Goal: Task Accomplishment & Management: Use online tool/utility

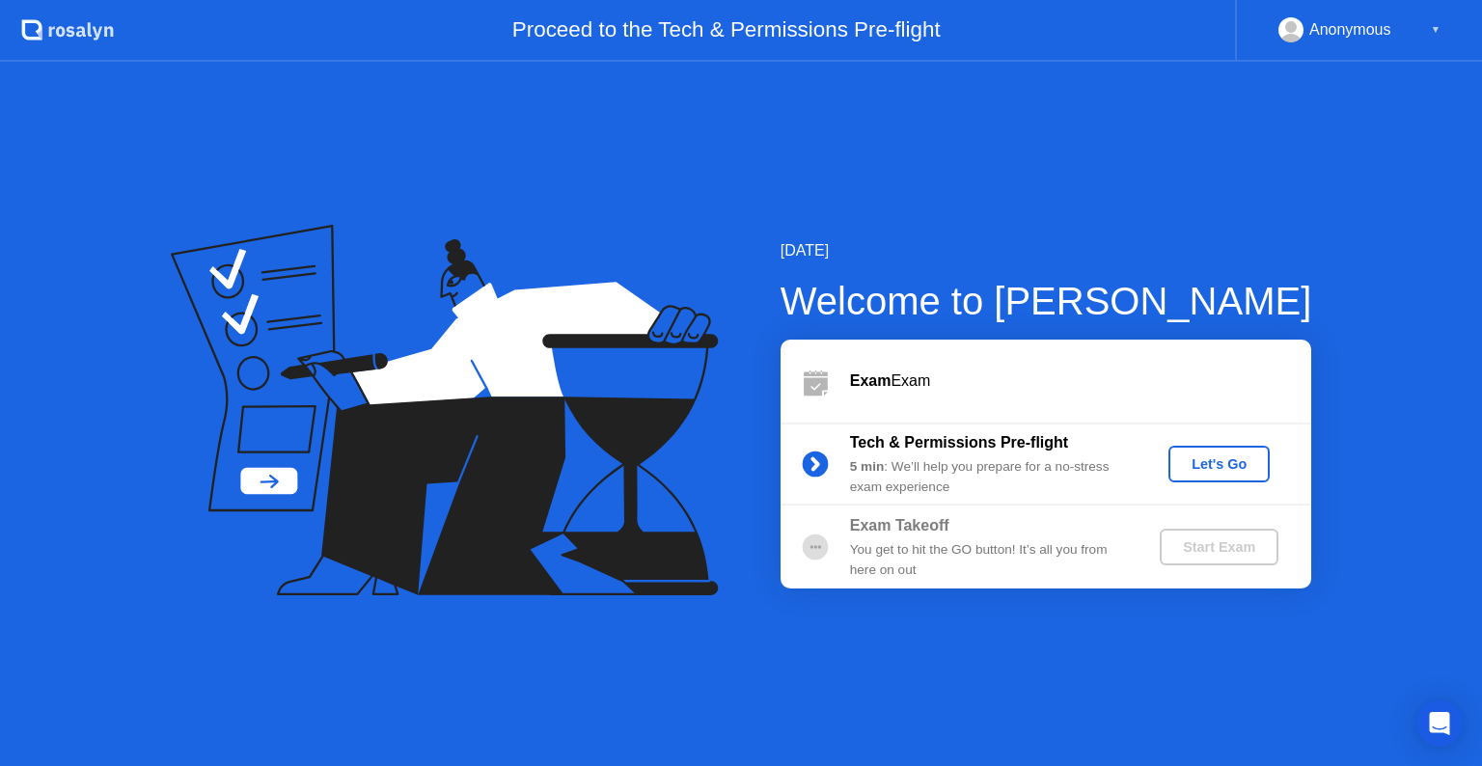
click at [1222, 464] on div "Let's Go" at bounding box center [1219, 463] width 86 height 15
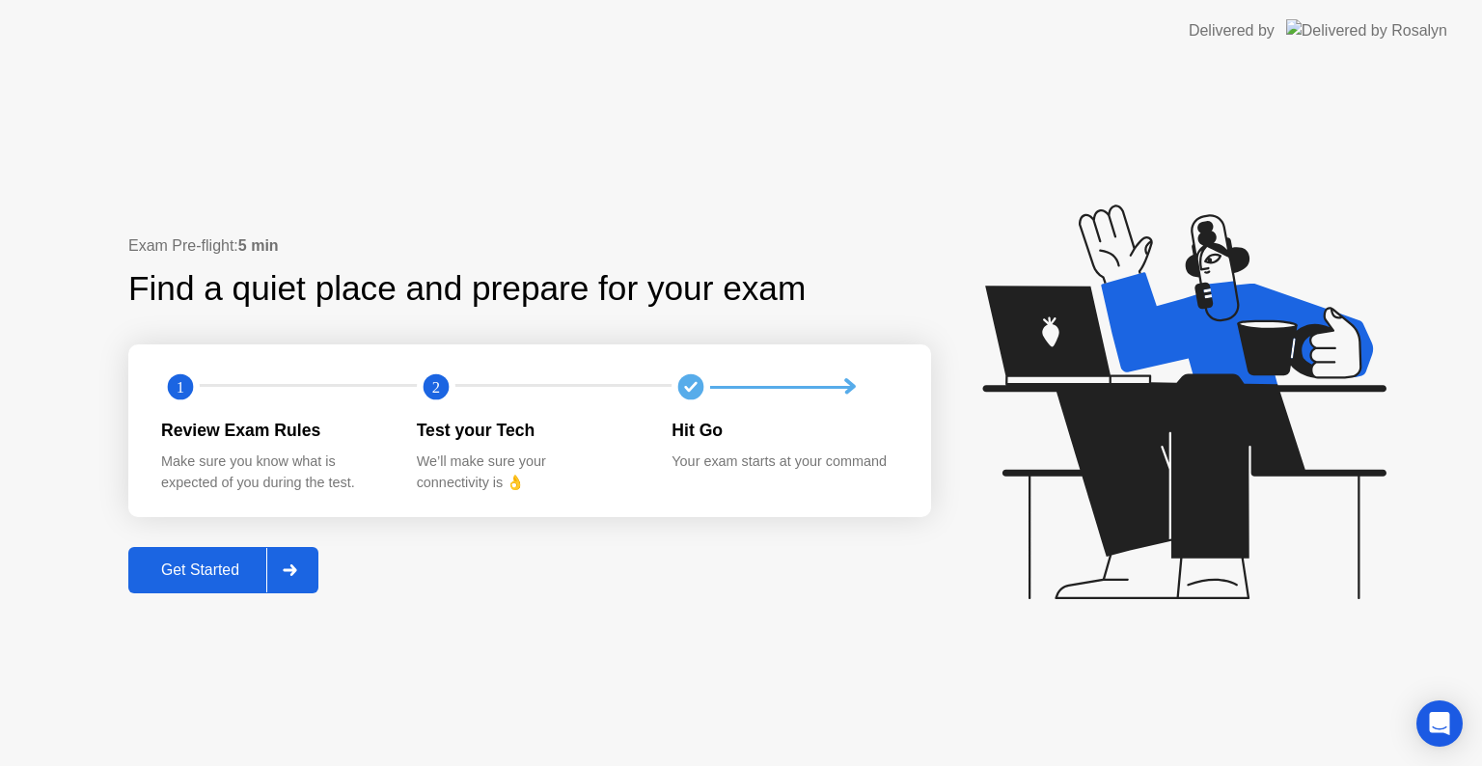
click at [168, 592] on button "Get Started" at bounding box center [223, 570] width 190 height 46
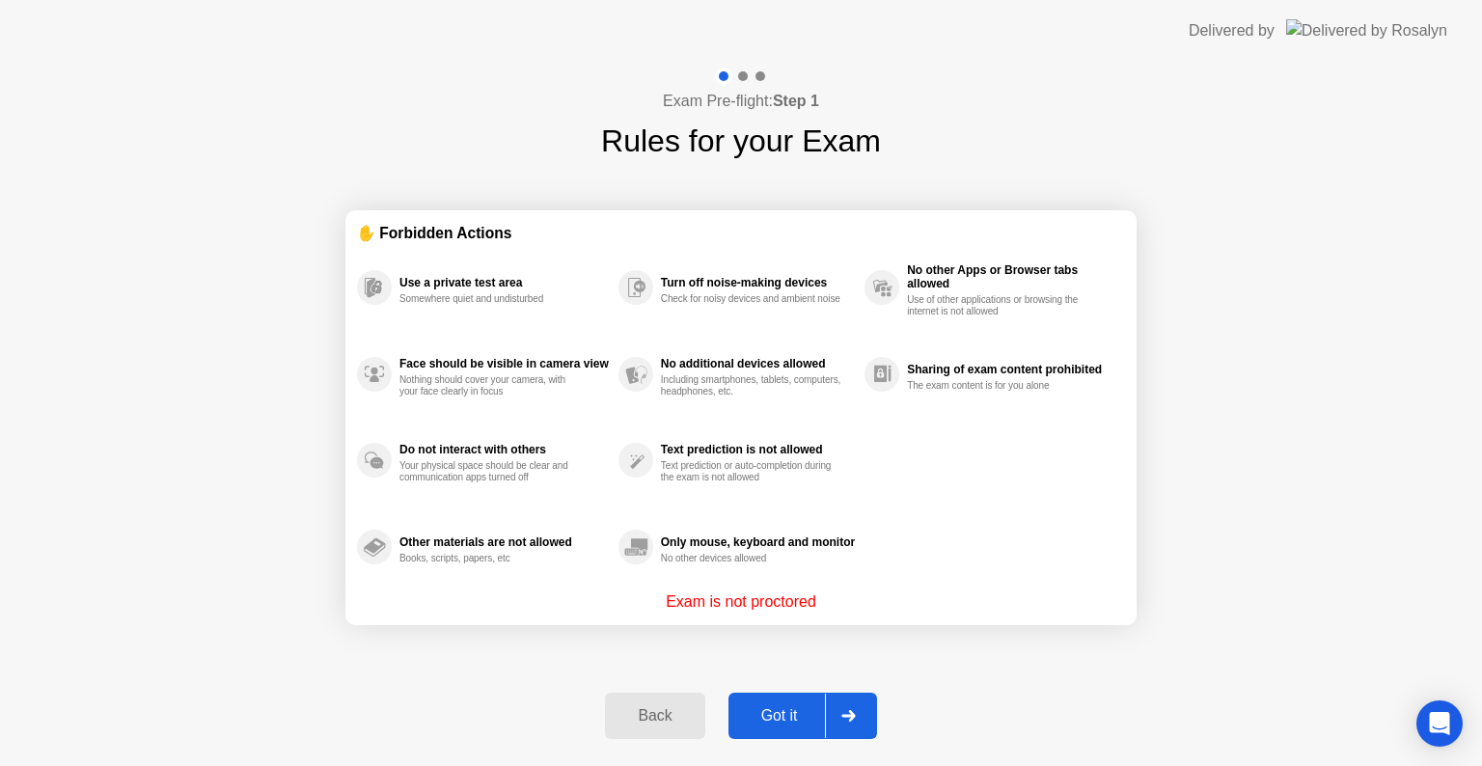
click at [774, 720] on div "Got it" at bounding box center [779, 715] width 91 height 17
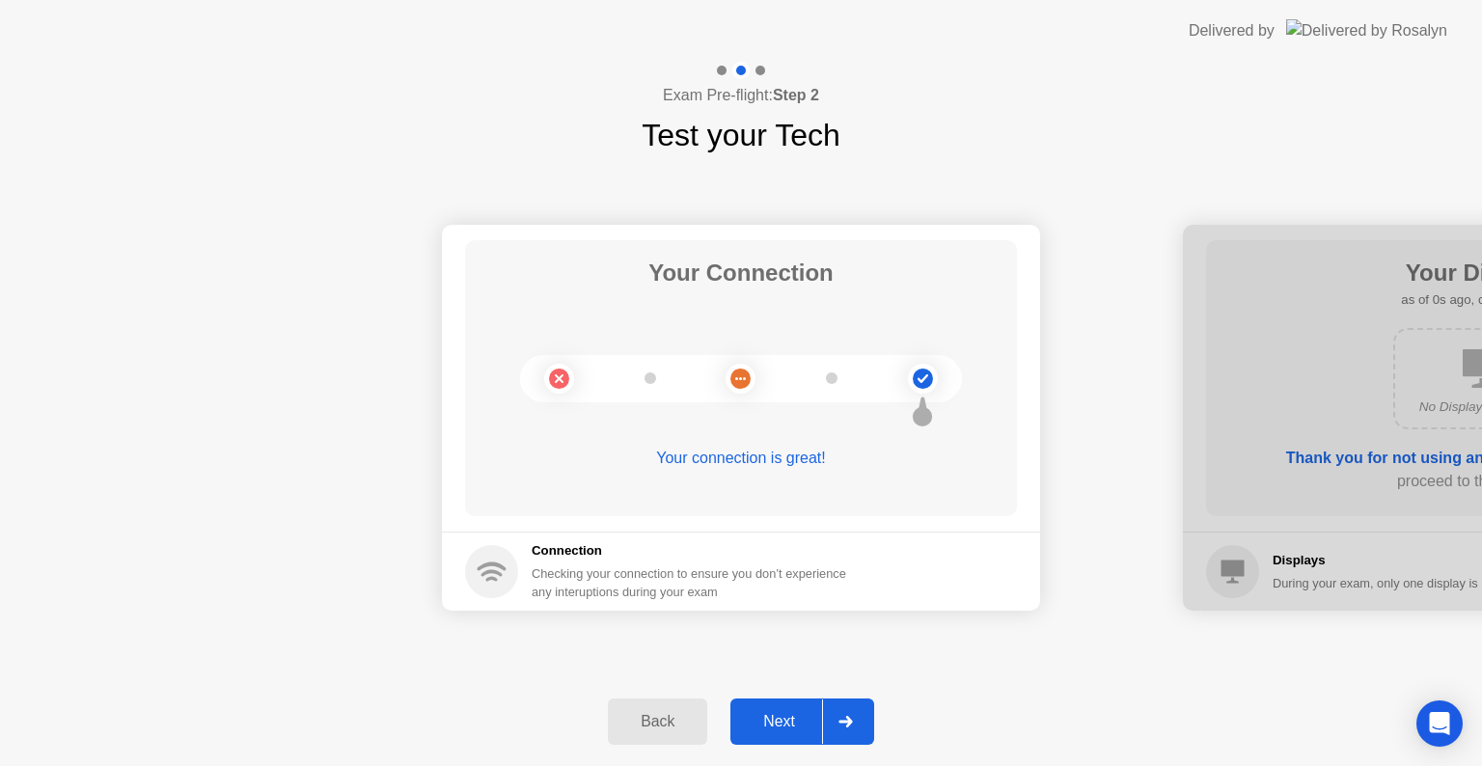
click at [774, 720] on div "Next" at bounding box center [779, 721] width 86 height 17
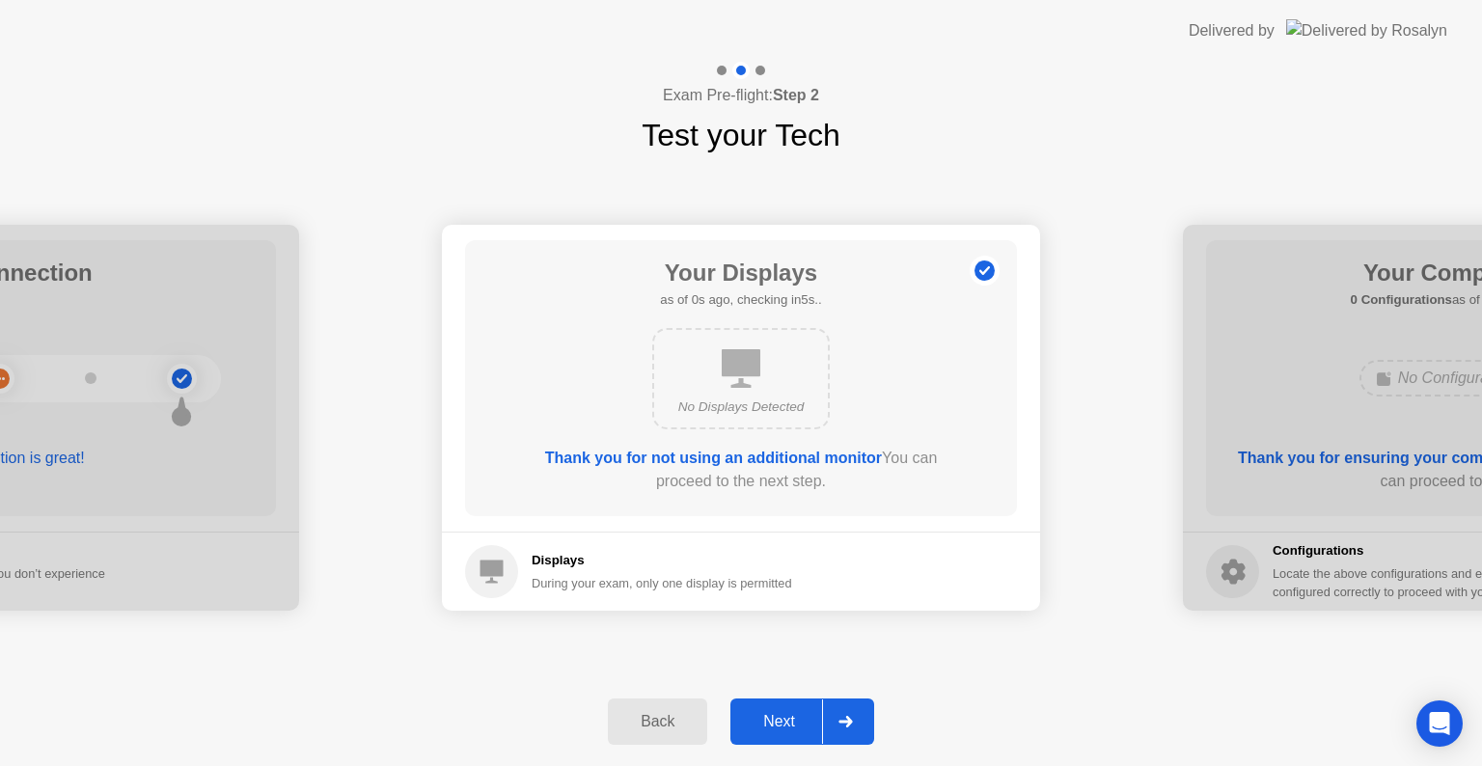
click at [774, 720] on div "Next" at bounding box center [779, 721] width 86 height 17
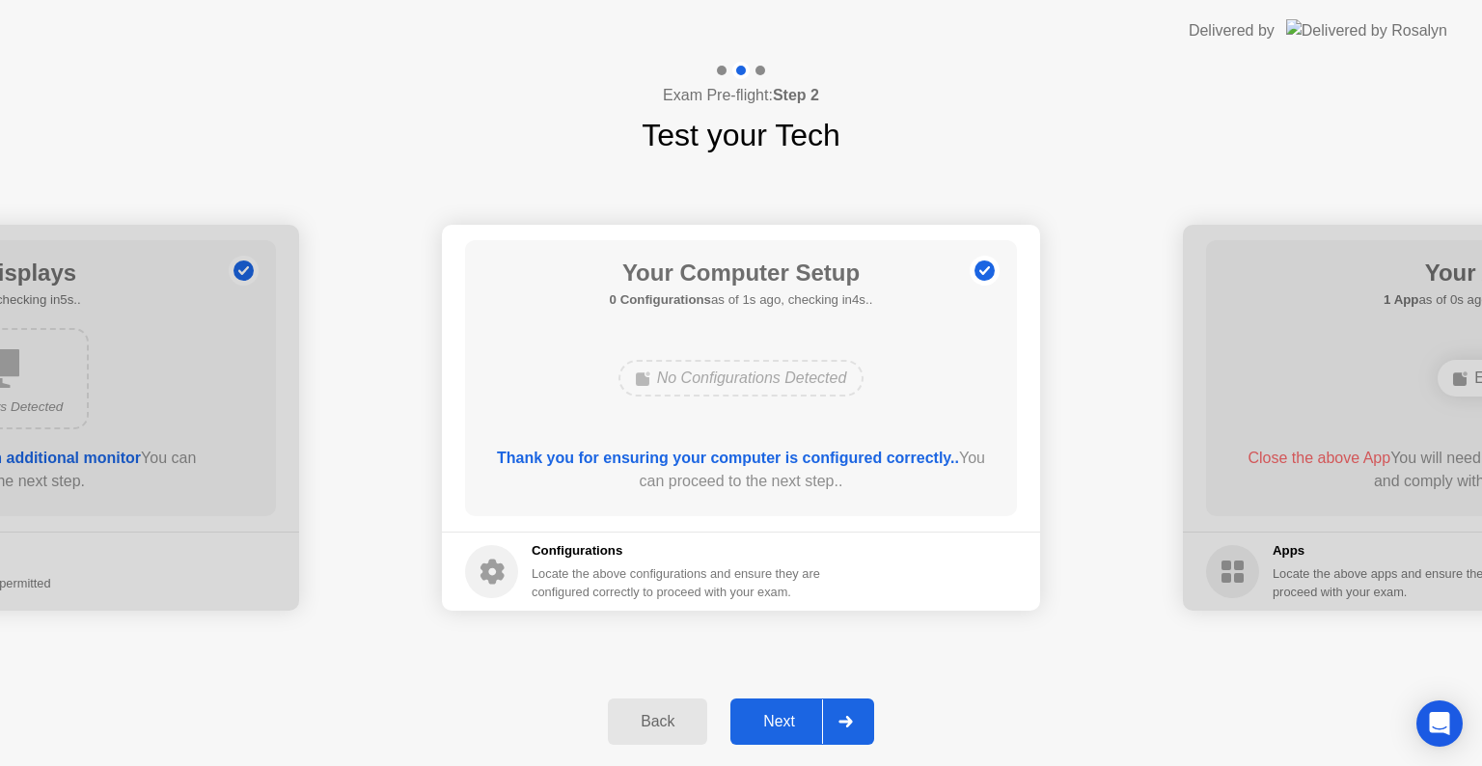
click at [774, 720] on div "Next" at bounding box center [779, 721] width 86 height 17
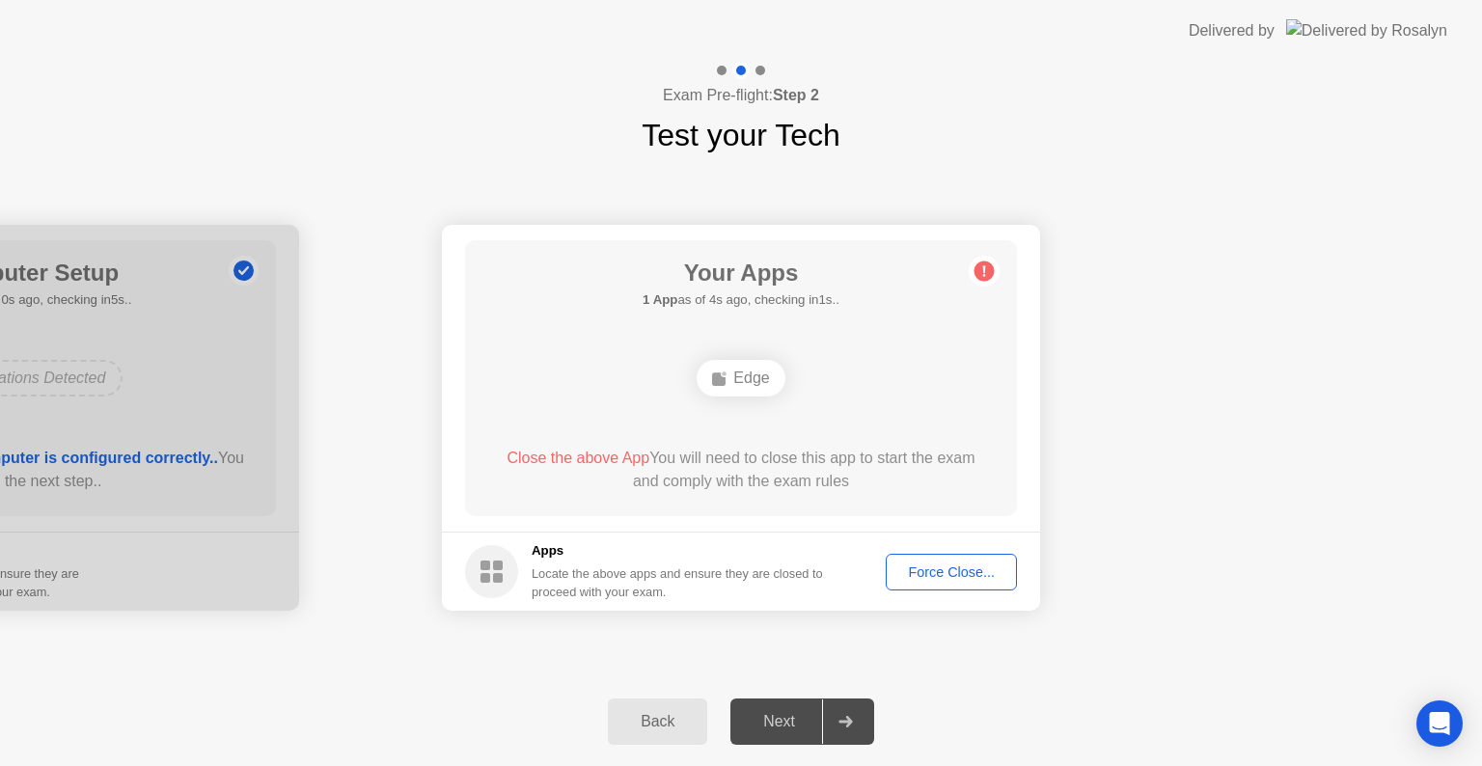
click at [907, 574] on div "Force Close..." at bounding box center [952, 571] width 118 height 15
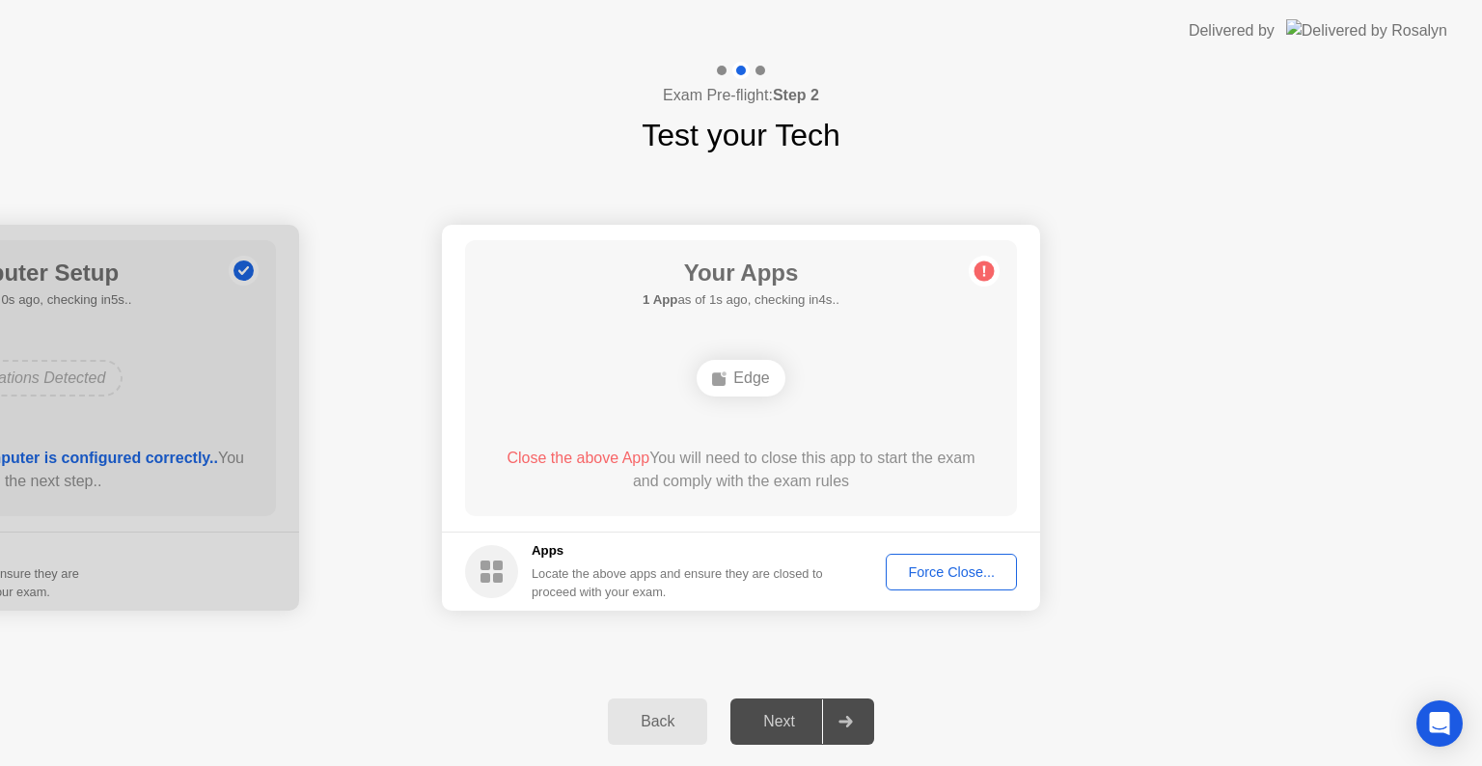
click at [756, 728] on div "Next" at bounding box center [779, 721] width 86 height 17
click at [934, 579] on div "Force Close..." at bounding box center [952, 571] width 118 height 15
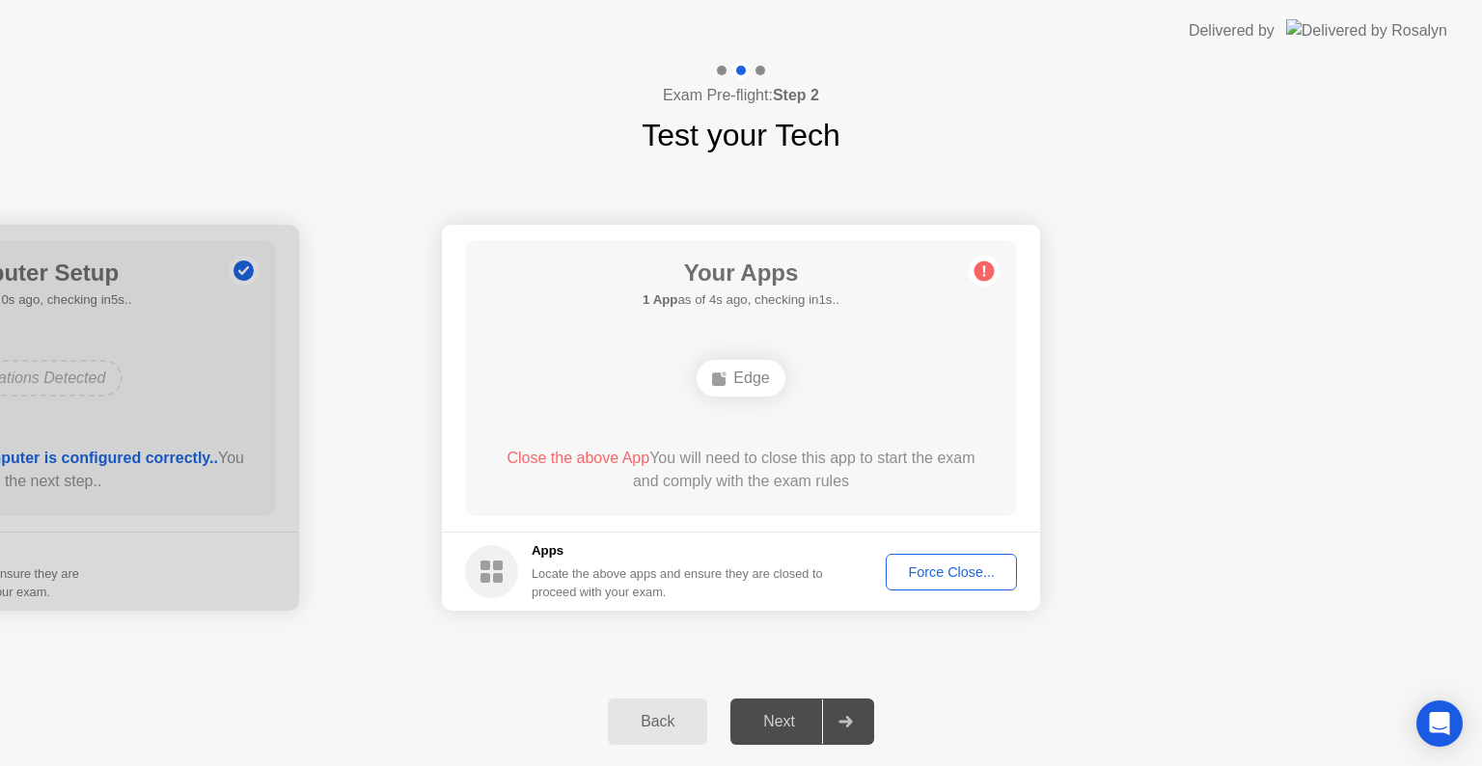
click at [950, 554] on button "Force Close..." at bounding box center [951, 572] width 131 height 37
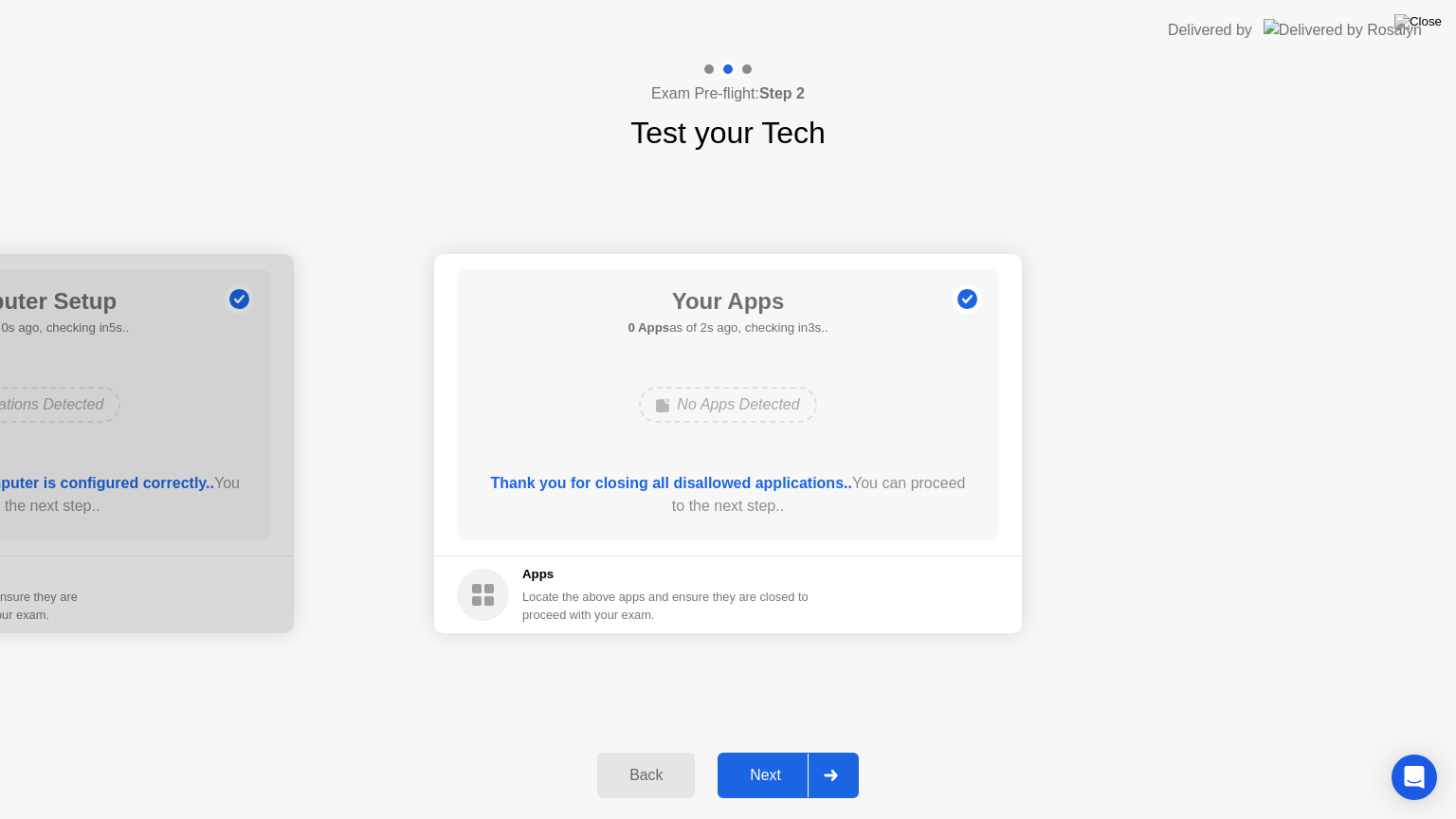
click at [769, 751] on div "Next" at bounding box center [765, 775] width 84 height 17
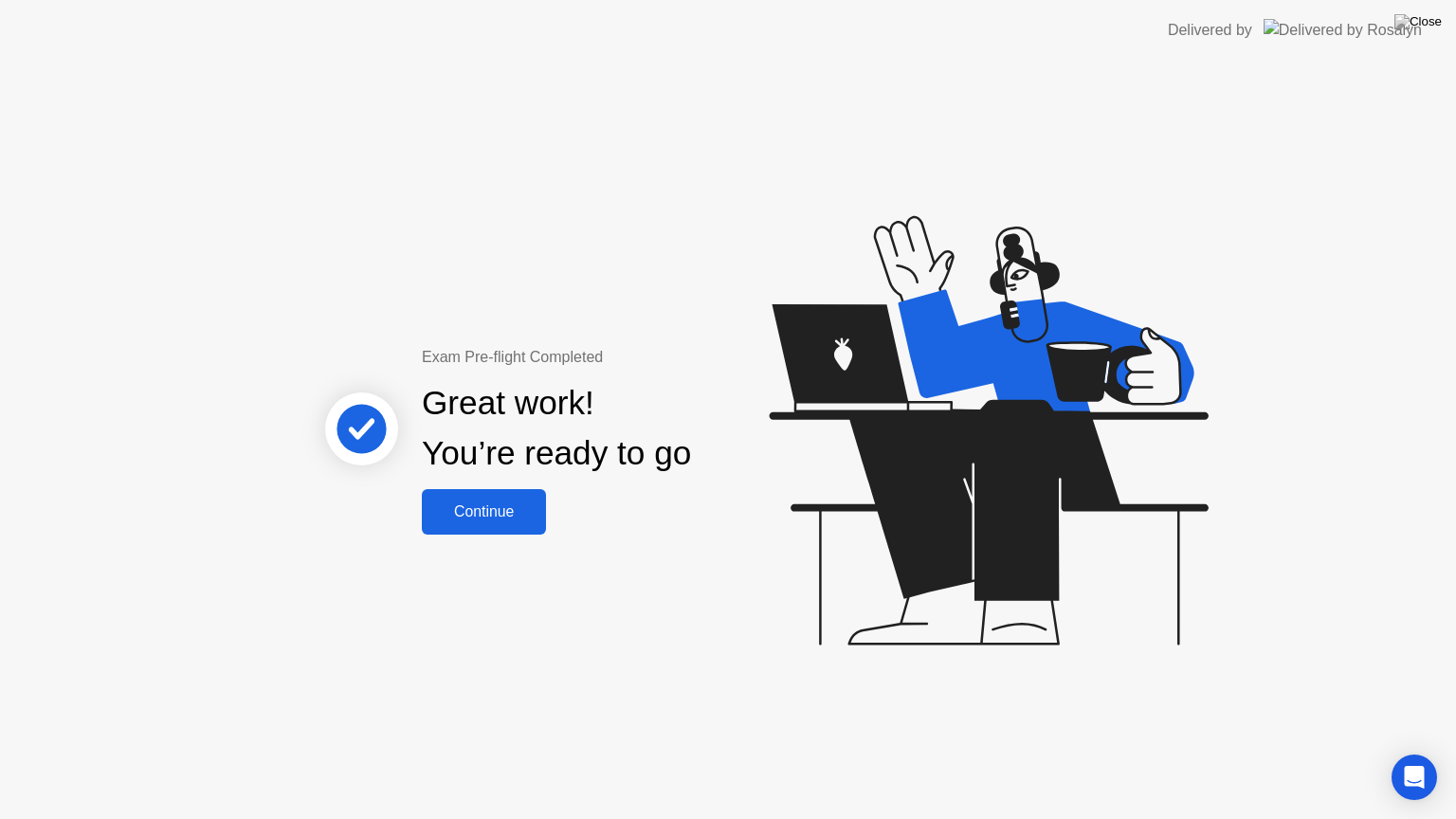
click at [479, 516] on div "Continue" at bounding box center [483, 511] width 113 height 17
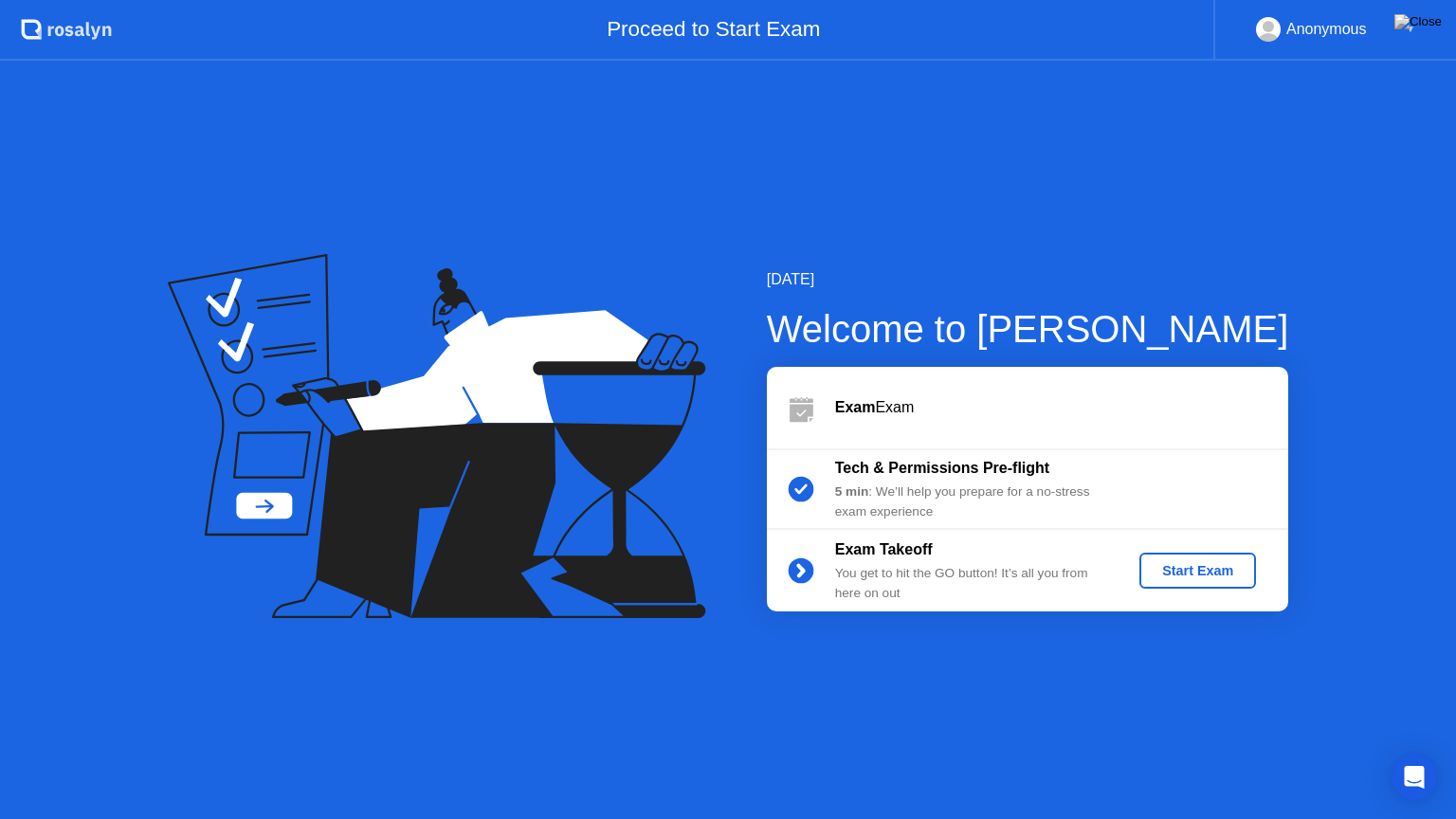
click at [1153, 571] on div "Start Exam" at bounding box center [1198, 570] width 101 height 15
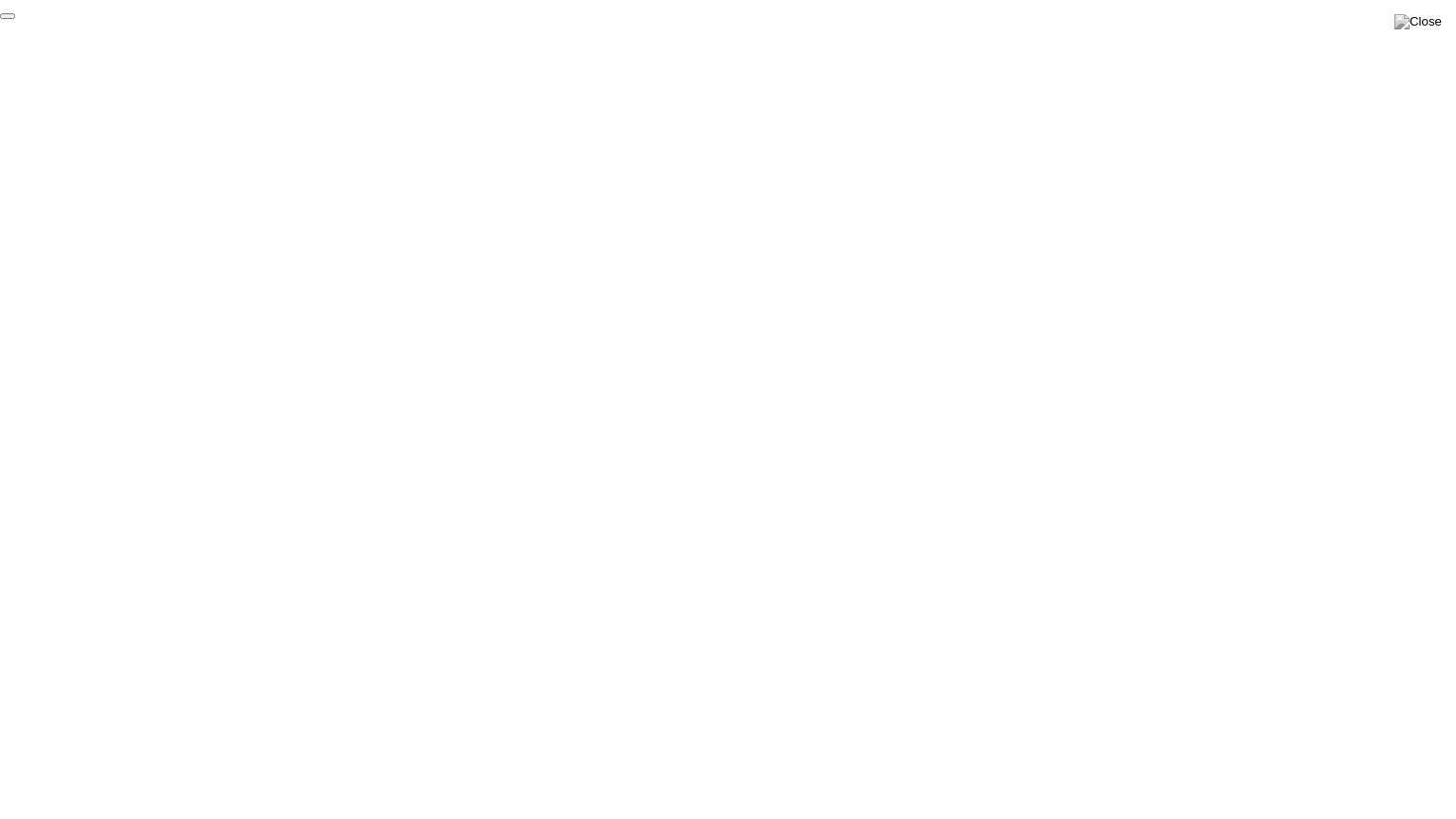
click div "End Proctoring Session"
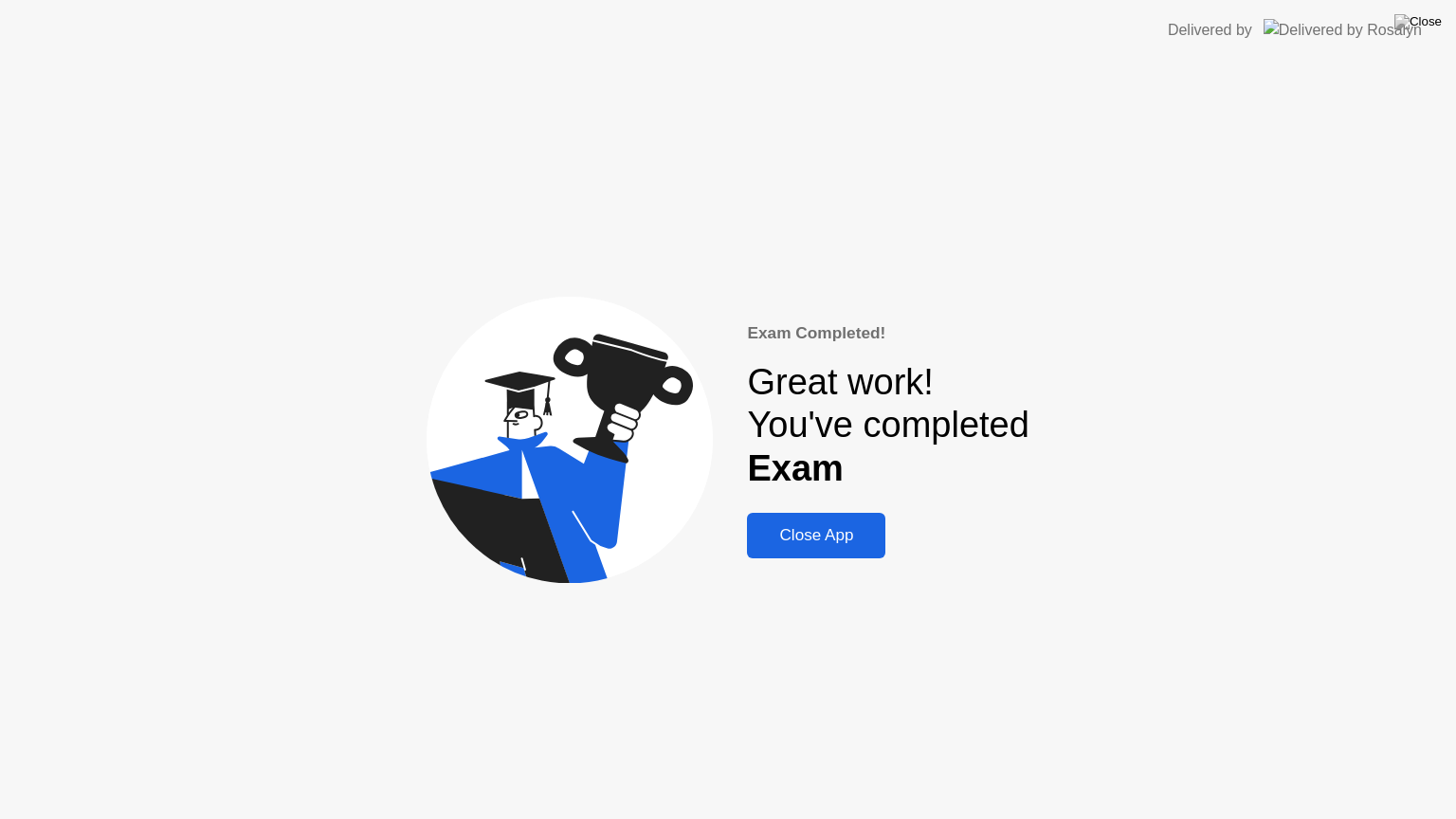
click at [829, 530] on div "Close App" at bounding box center [815, 535] width 127 height 19
